Goal: Task Accomplishment & Management: Manage account settings

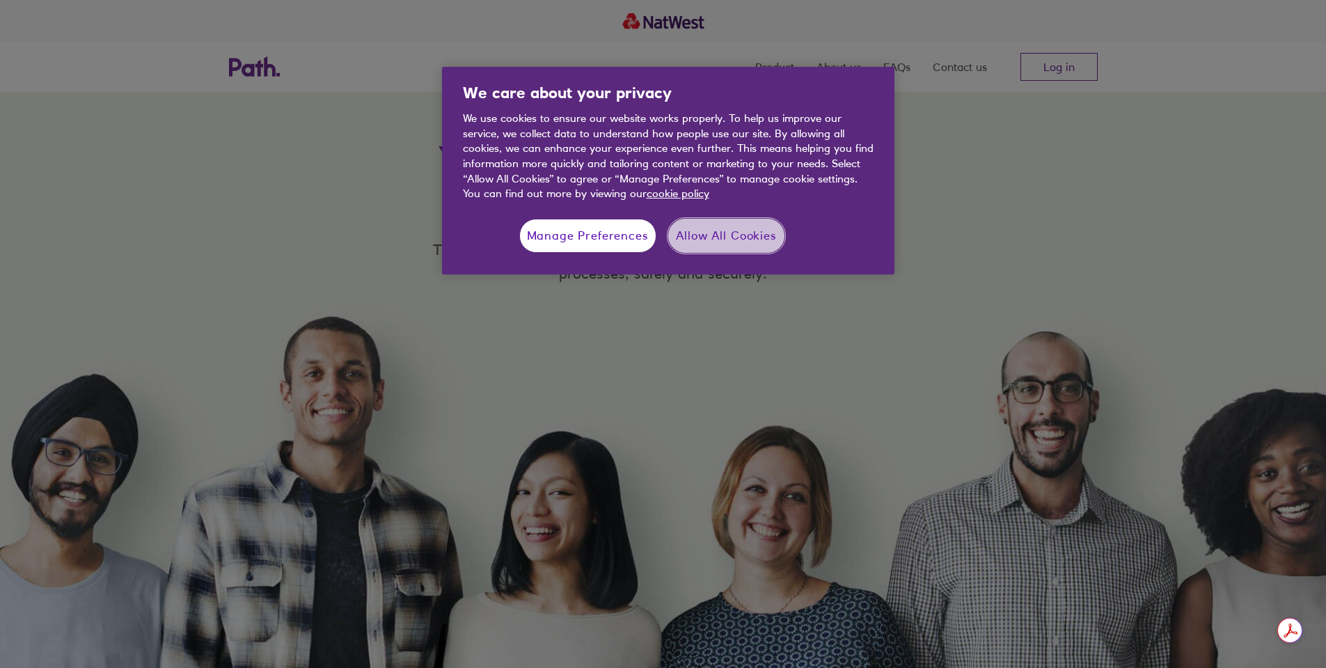
click at [720, 226] on button "Allow All Cookies" at bounding box center [726, 236] width 116 height 35
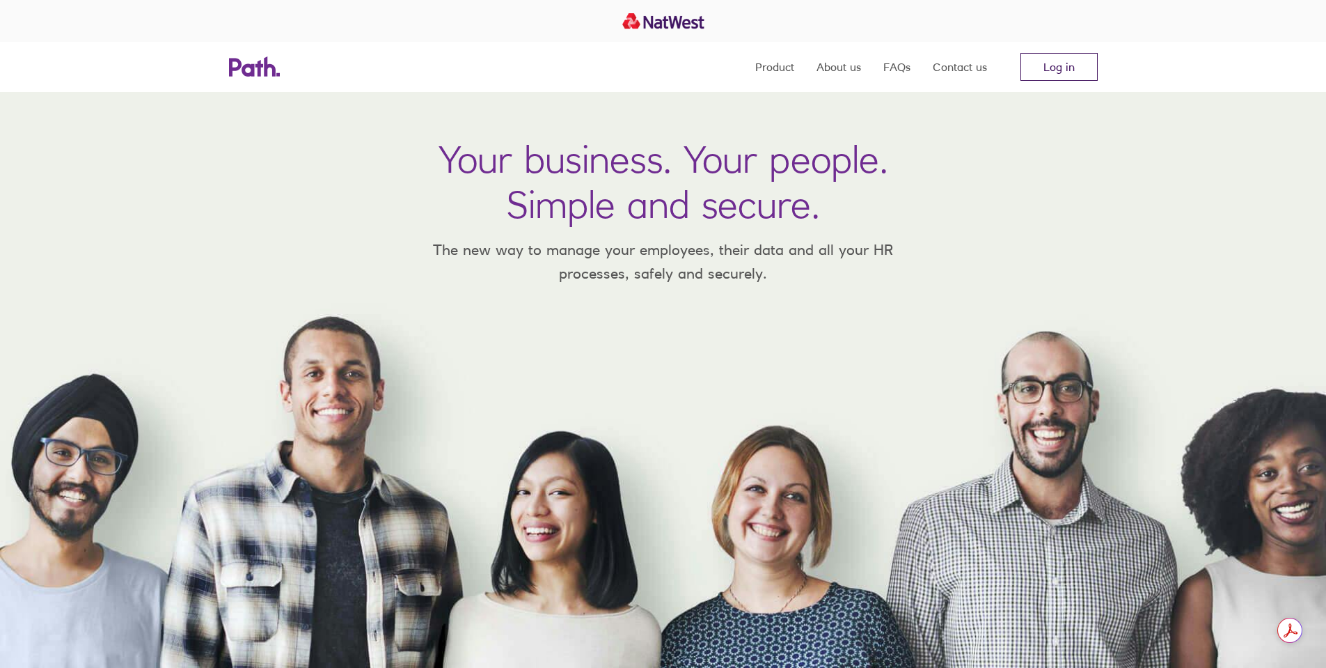
click at [1067, 65] on link "Log in" at bounding box center [1059, 67] width 77 height 28
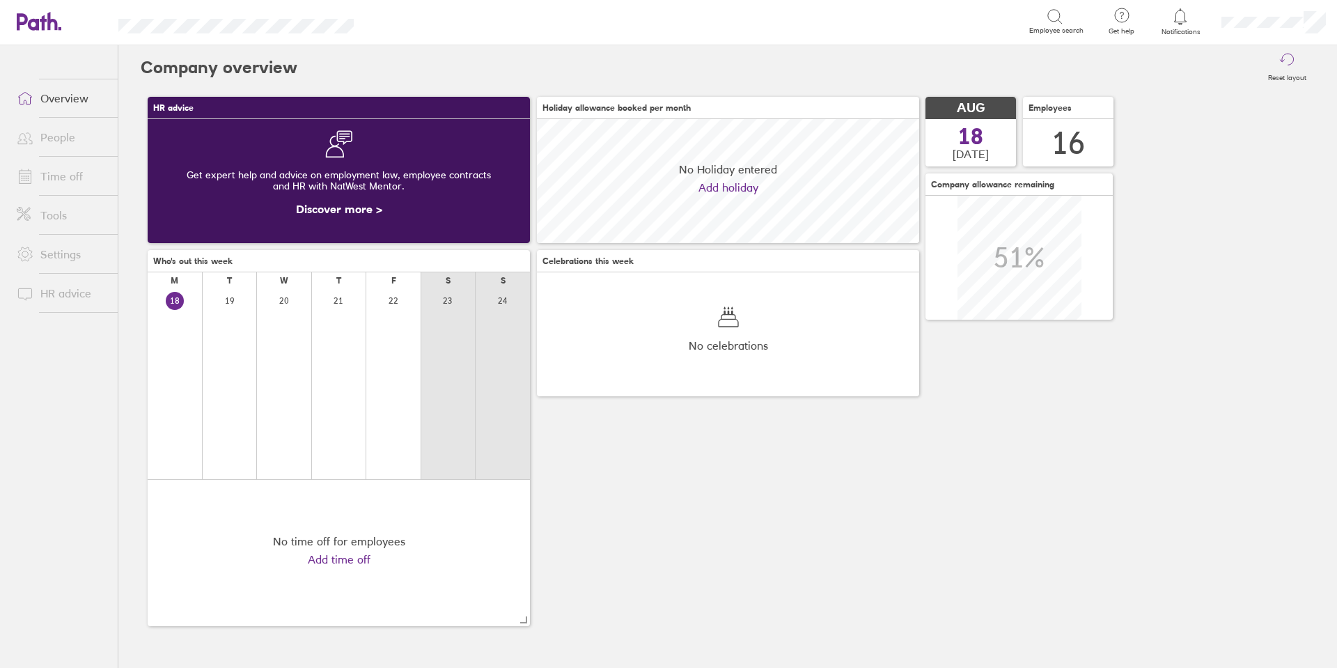
scroll to position [124, 382]
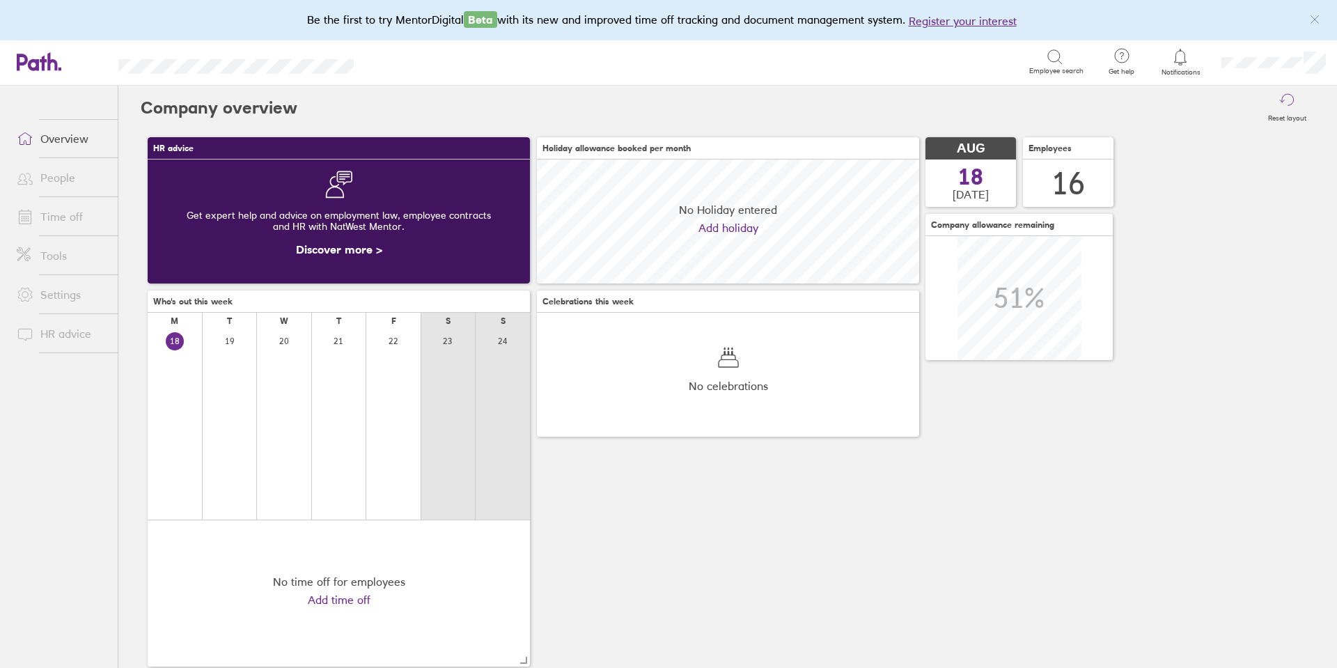
click at [84, 151] on link "Overview" at bounding box center [62, 139] width 112 height 28
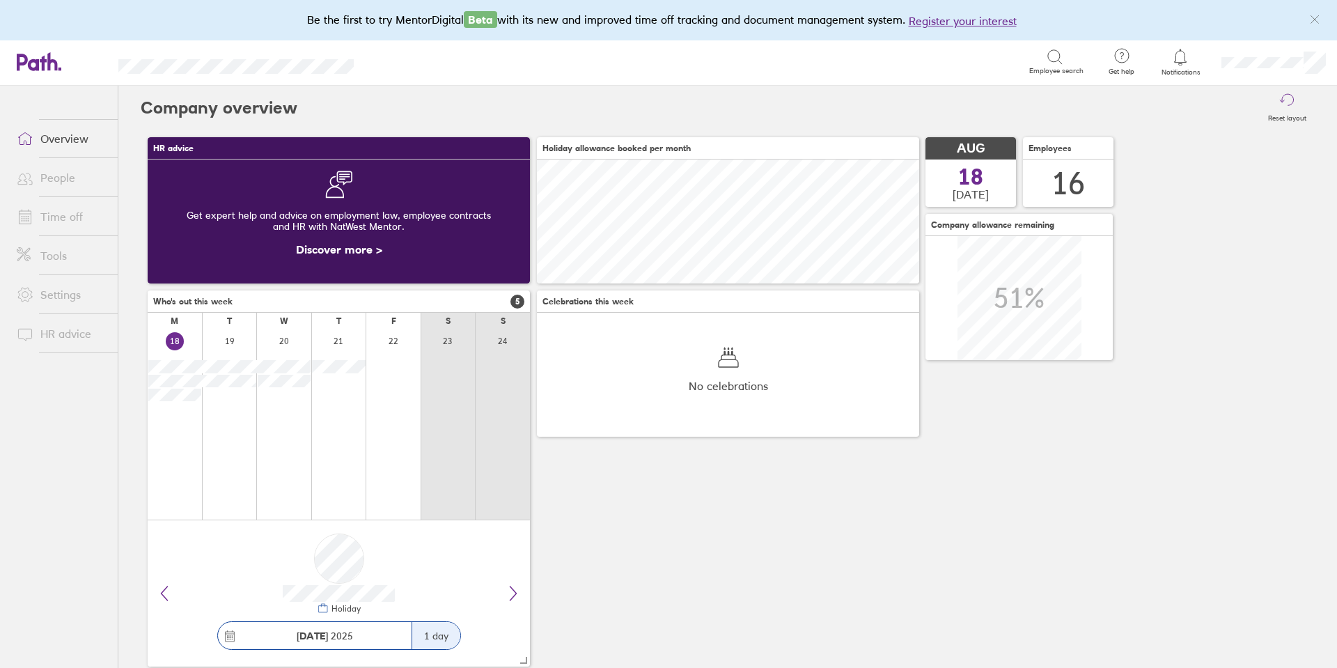
click at [74, 219] on link "Time off" at bounding box center [62, 217] width 112 height 28
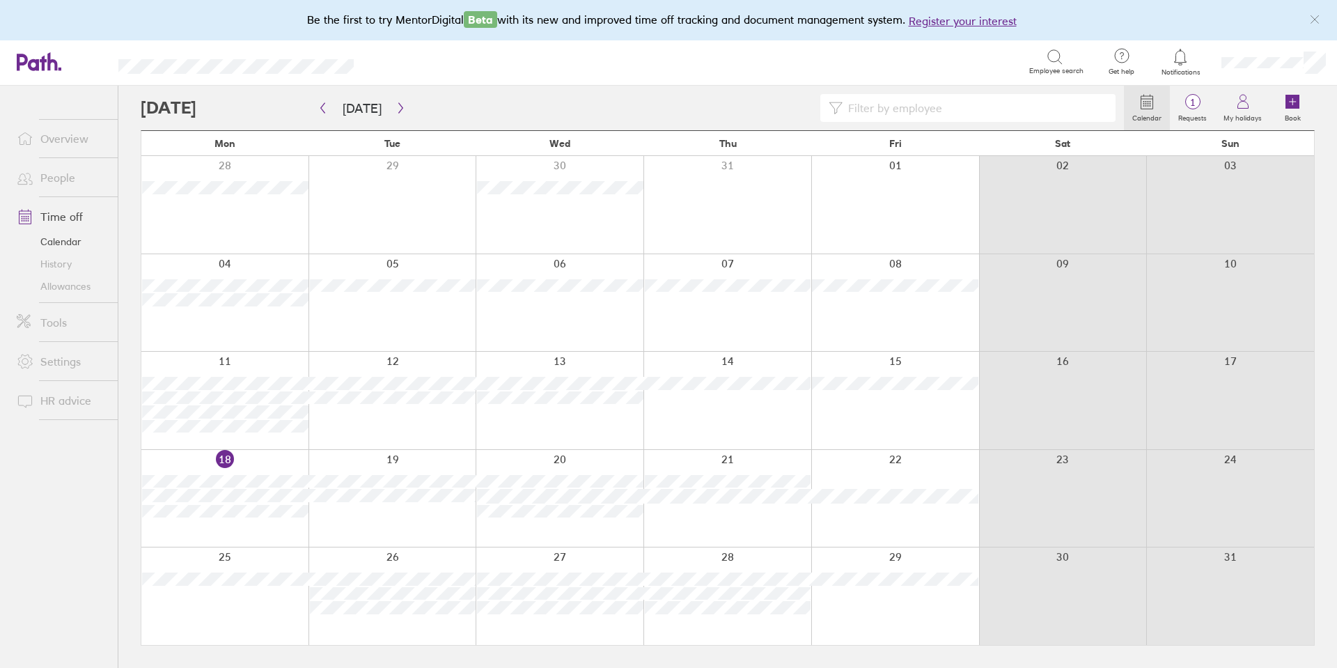
click at [87, 128] on link "Overview" at bounding box center [62, 139] width 112 height 28
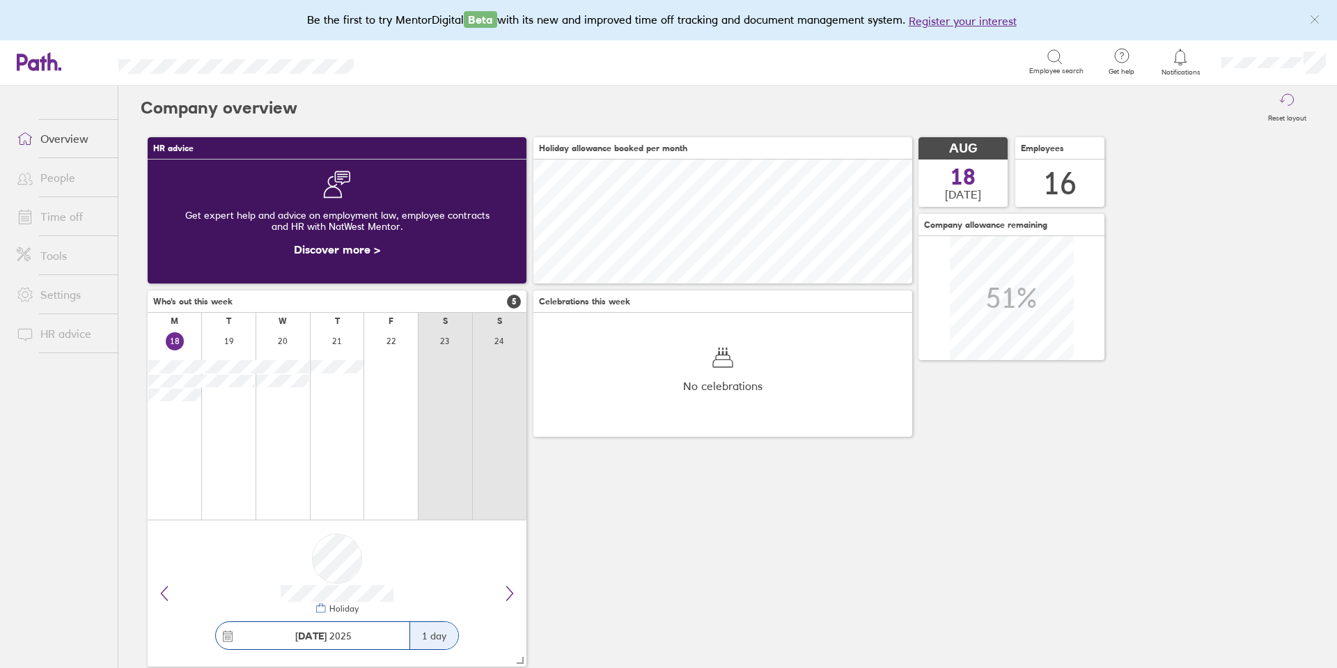
scroll to position [124, 379]
click at [509, 592] on icon at bounding box center [509, 593] width 17 height 17
click at [70, 203] on link "Time off" at bounding box center [62, 217] width 112 height 28
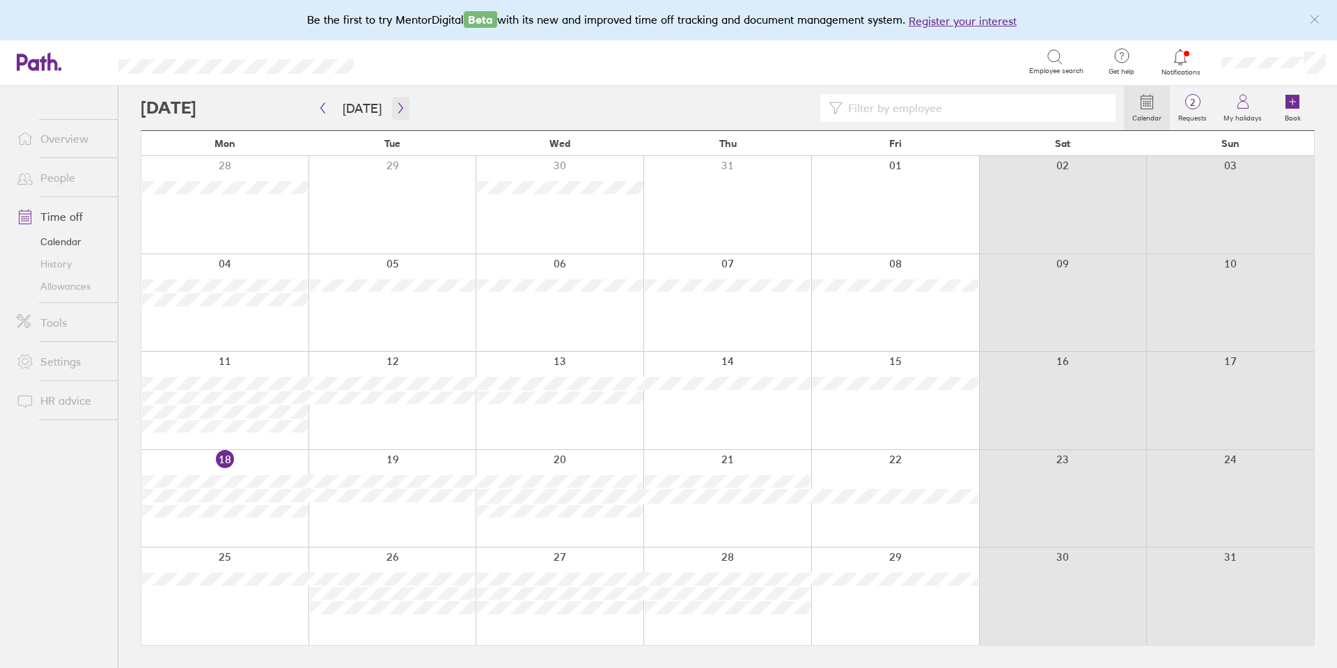
click at [400, 111] on icon "button" at bounding box center [400, 107] width 10 height 11
click at [395, 111] on icon "button" at bounding box center [400, 107] width 10 height 11
click at [319, 109] on icon "button" at bounding box center [322, 107] width 10 height 11
click at [321, 109] on icon "button" at bounding box center [323, 108] width 4 height 10
click at [49, 288] on link "Allowances" at bounding box center [62, 286] width 112 height 22
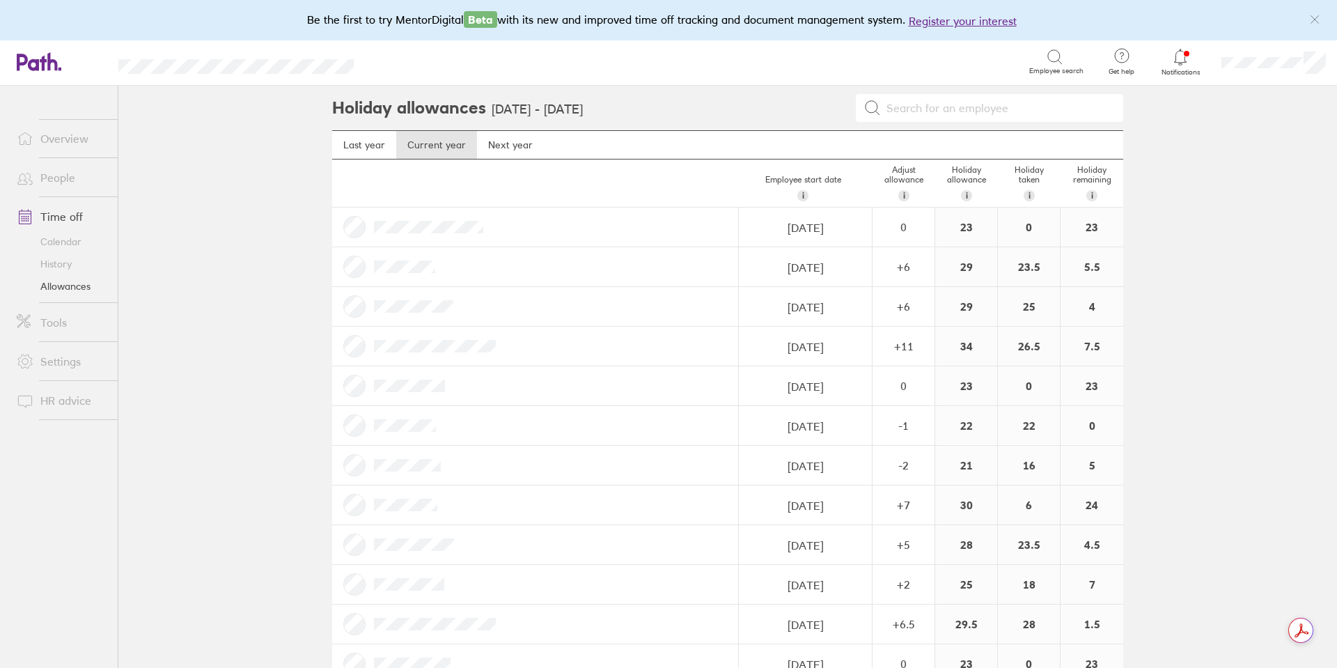
click at [70, 179] on link "People" at bounding box center [62, 178] width 112 height 28
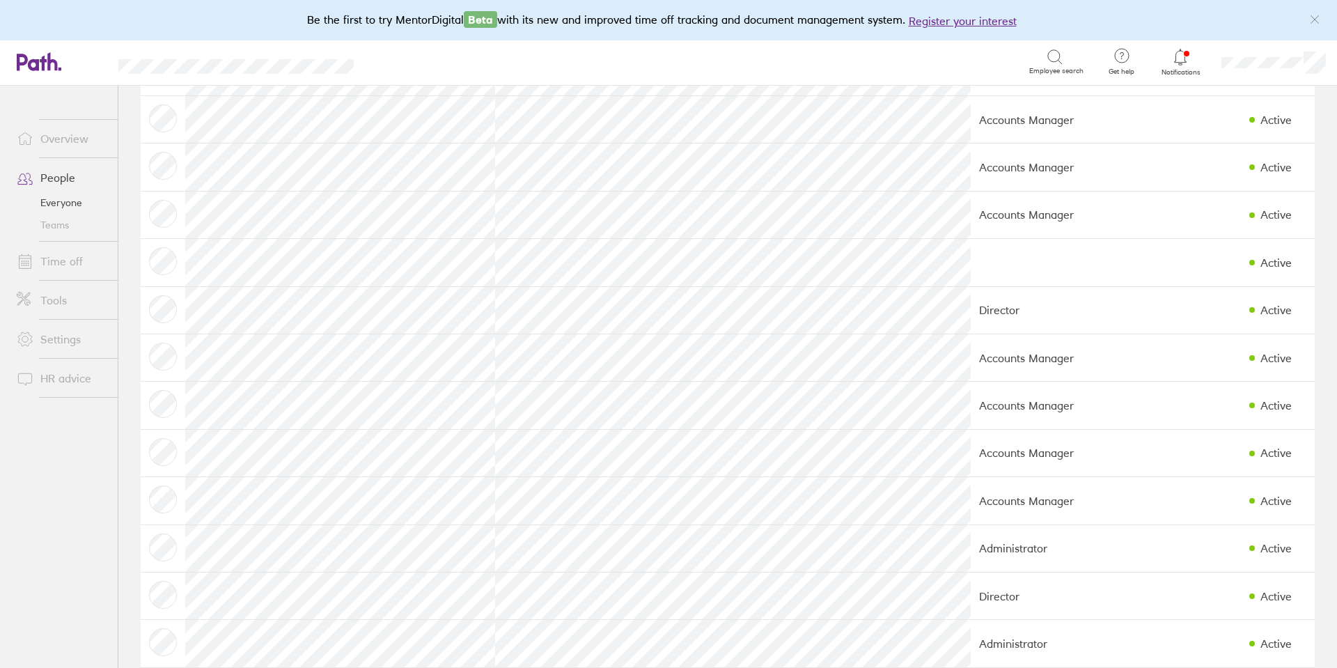
scroll to position [280, 0]
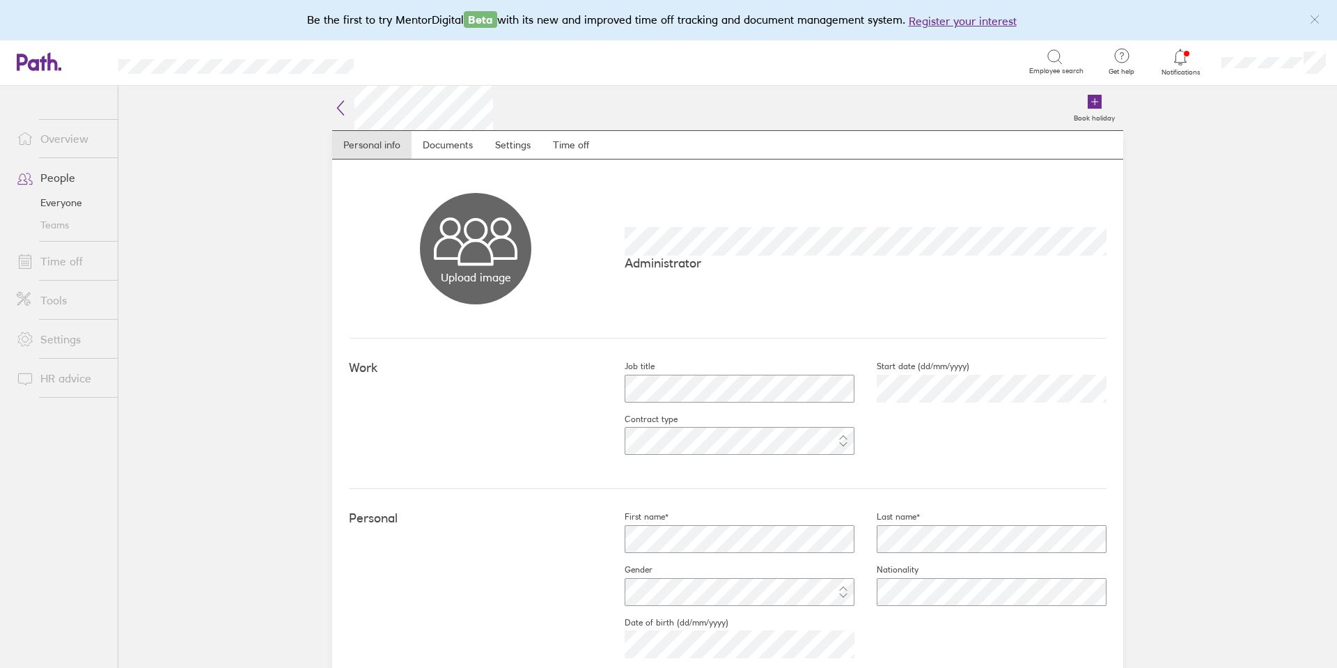
click at [48, 180] on link "People" at bounding box center [62, 178] width 112 height 28
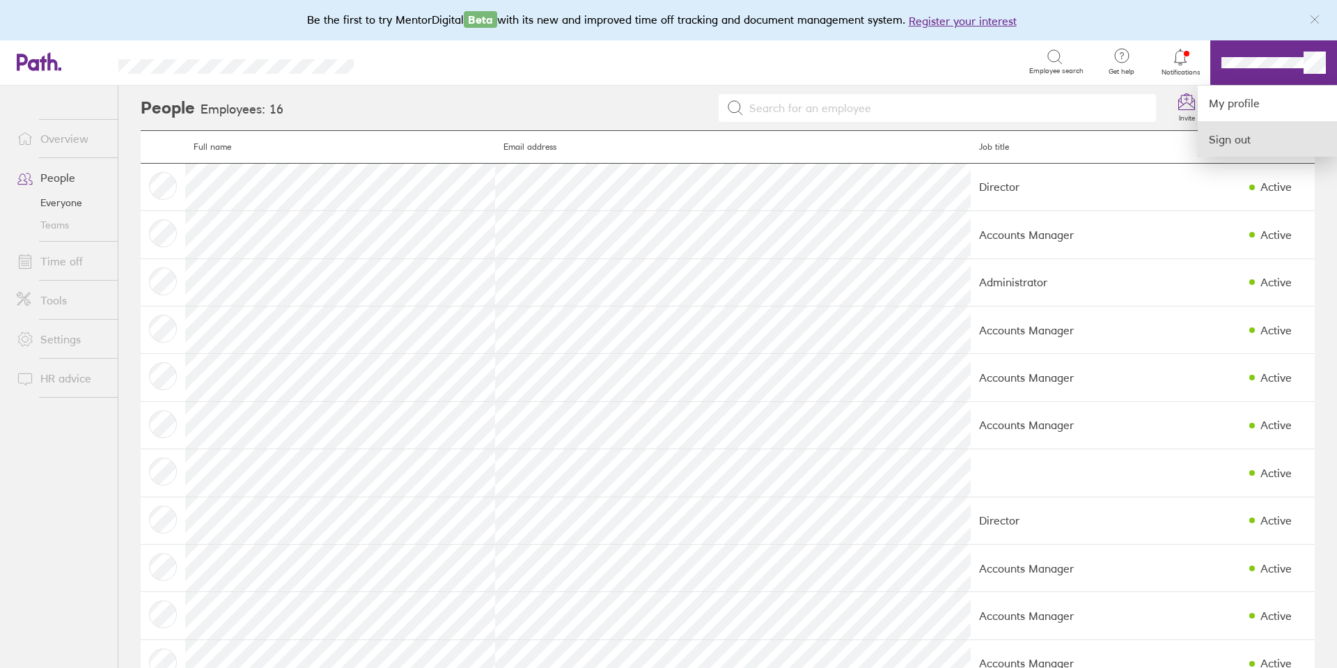
click at [1244, 145] on link "Sign out" at bounding box center [1266, 139] width 139 height 35
